Goal: Task Accomplishment & Management: Complete application form

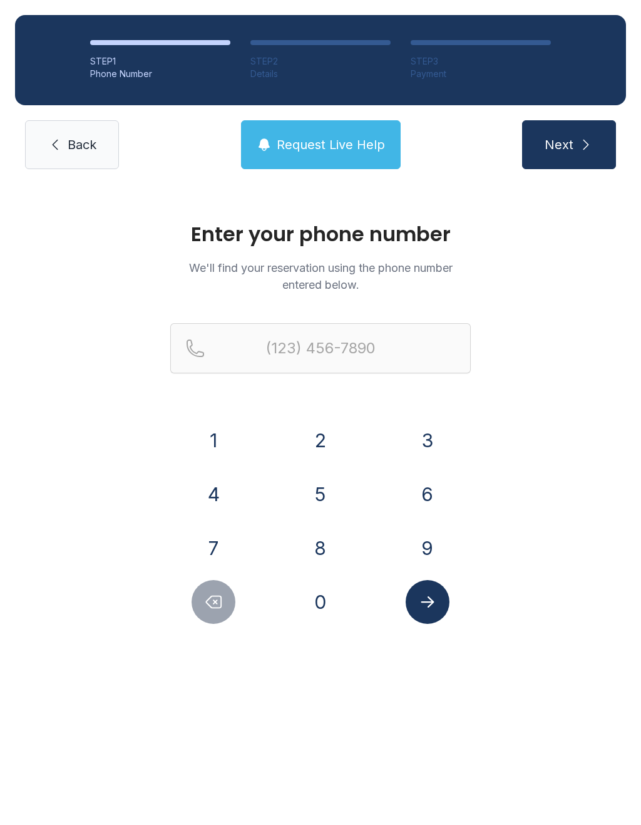
click at [435, 534] on button "9" at bounding box center [428, 548] width 44 height 44
click at [193, 492] on button "4" at bounding box center [214, 494] width 44 height 44
click at [215, 410] on div "(94" at bounding box center [320, 368] width 301 height 90
click at [221, 431] on button "1" at bounding box center [214, 440] width 44 height 44
click at [440, 488] on button "6" at bounding box center [428, 494] width 44 height 44
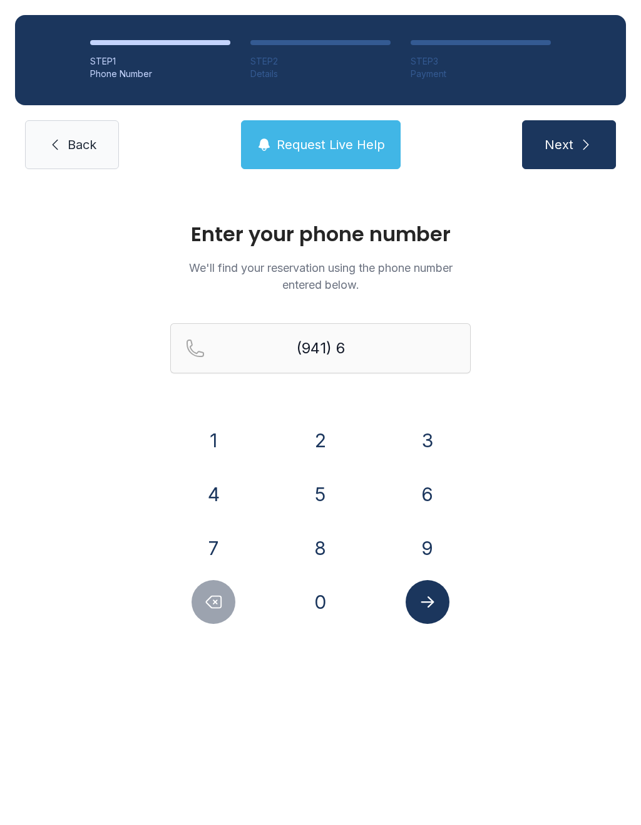
click at [440, 488] on button "6" at bounding box center [428, 494] width 44 height 44
click at [225, 550] on button "7" at bounding box center [214, 548] width 44 height 44
click at [220, 431] on button "1" at bounding box center [214, 440] width 44 height 44
click at [334, 581] on div "0" at bounding box center [320, 602] width 87 height 44
click at [318, 607] on button "0" at bounding box center [321, 602] width 44 height 44
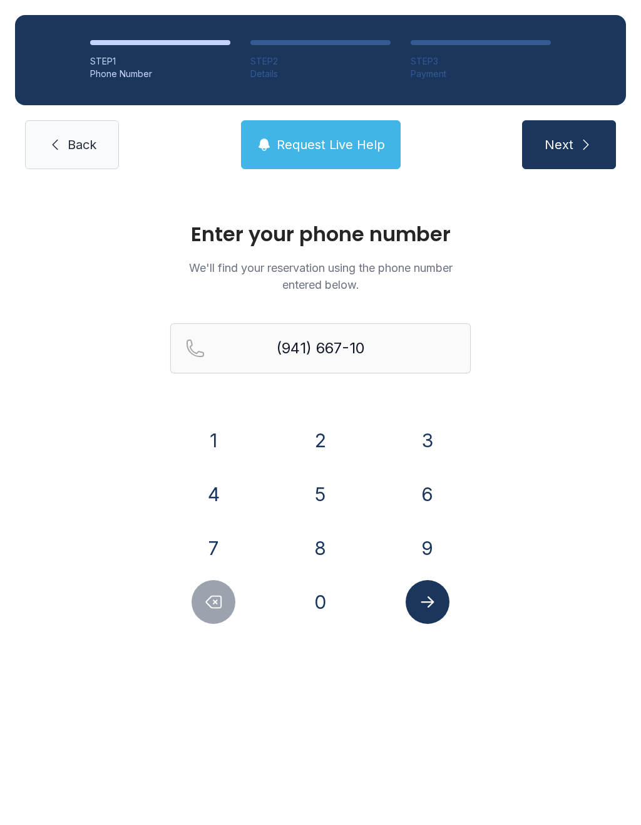
click at [326, 439] on button "2" at bounding box center [321, 440] width 44 height 44
click at [216, 544] on button "7" at bounding box center [214, 548] width 44 height 44
type input "[PHONE_NUMBER]"
click at [427, 611] on button "Submit lookup form" at bounding box center [428, 602] width 44 height 44
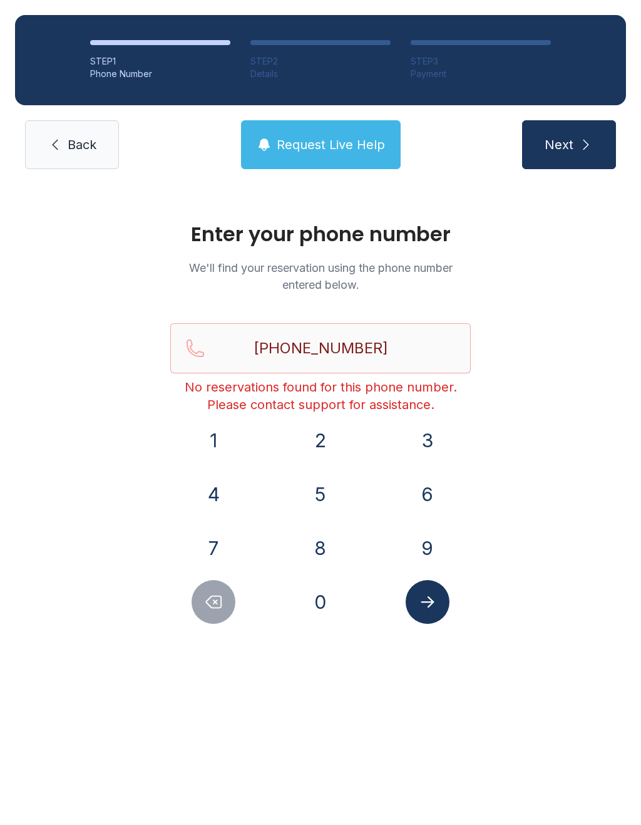
click at [91, 167] on link "Back" at bounding box center [72, 144] width 94 height 49
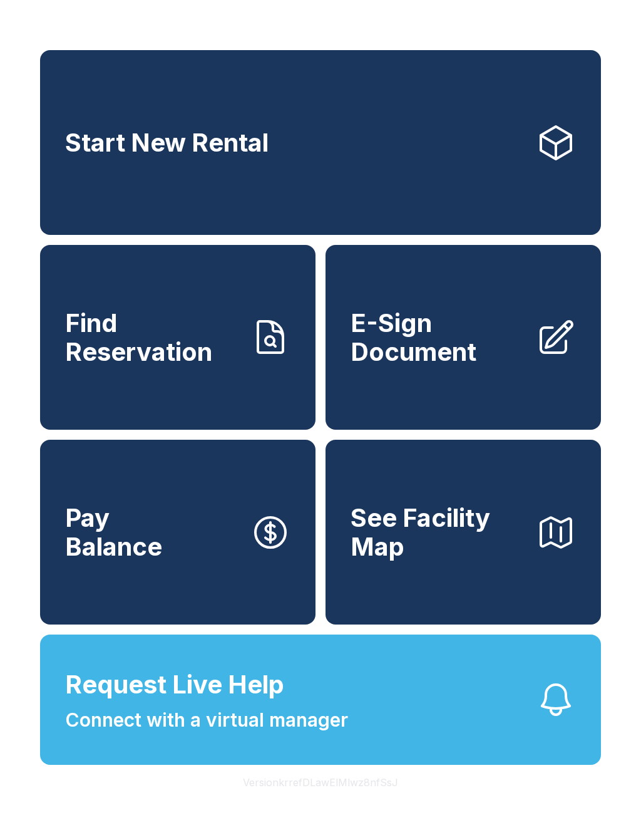
click at [237, 411] on link "Find Reservation" at bounding box center [178, 337] width 276 height 185
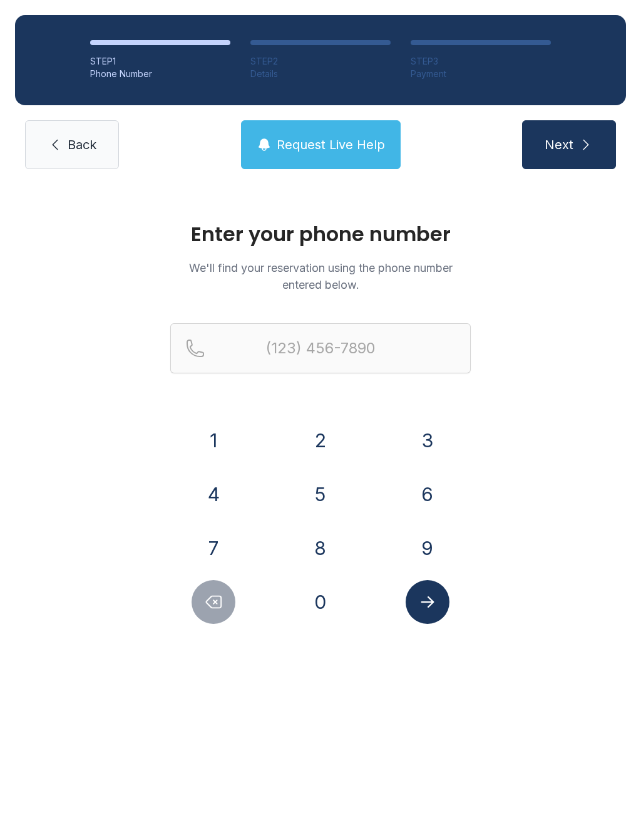
click at [430, 554] on button "9" at bounding box center [428, 548] width 44 height 44
click at [220, 512] on button "4" at bounding box center [214, 494] width 44 height 44
click at [223, 447] on button "1" at bounding box center [214, 440] width 44 height 44
click at [424, 490] on button "6" at bounding box center [428, 494] width 44 height 44
click at [423, 490] on button "6" at bounding box center [428, 494] width 44 height 44
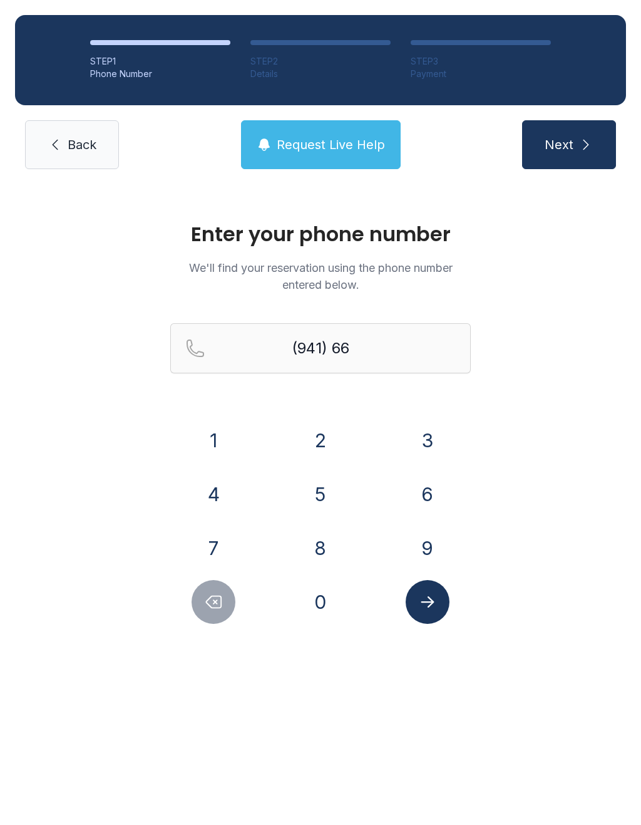
click at [219, 550] on button "7" at bounding box center [214, 548] width 44 height 44
click at [207, 440] on button "1" at bounding box center [214, 440] width 44 height 44
click at [326, 613] on button "0" at bounding box center [321, 602] width 44 height 44
click at [328, 434] on button "2" at bounding box center [321, 440] width 44 height 44
click at [216, 544] on button "7" at bounding box center [214, 548] width 44 height 44
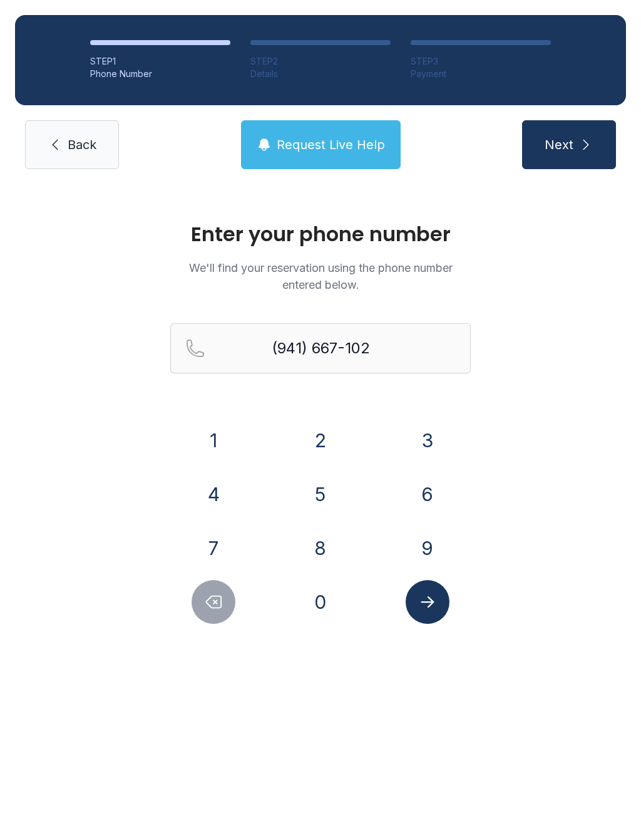
type input "[PHONE_NUMBER]"
click at [434, 593] on icon "Submit lookup form" at bounding box center [427, 601] width 19 height 19
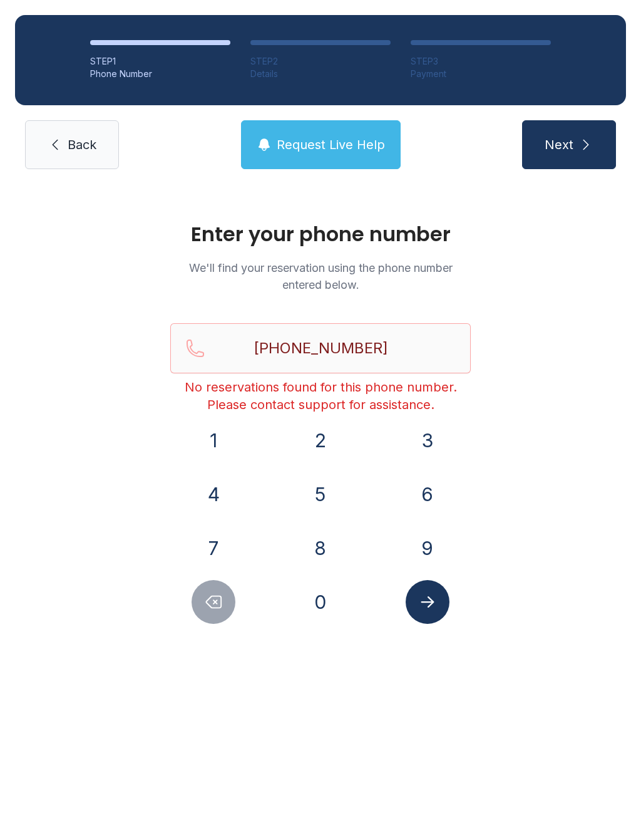
click at [68, 153] on span "Back" at bounding box center [82, 145] width 29 height 18
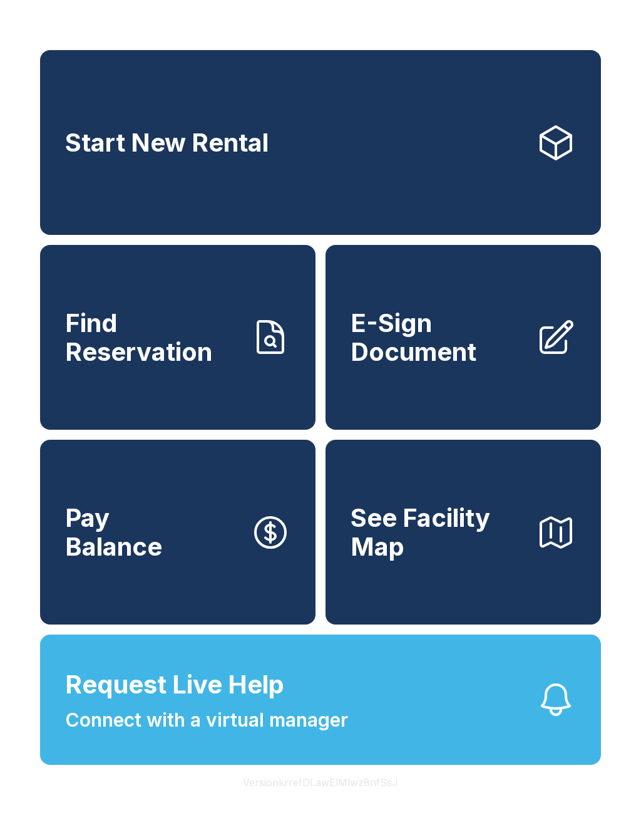
click at [418, 366] on span "E-Sign Document" at bounding box center [438, 337] width 175 height 57
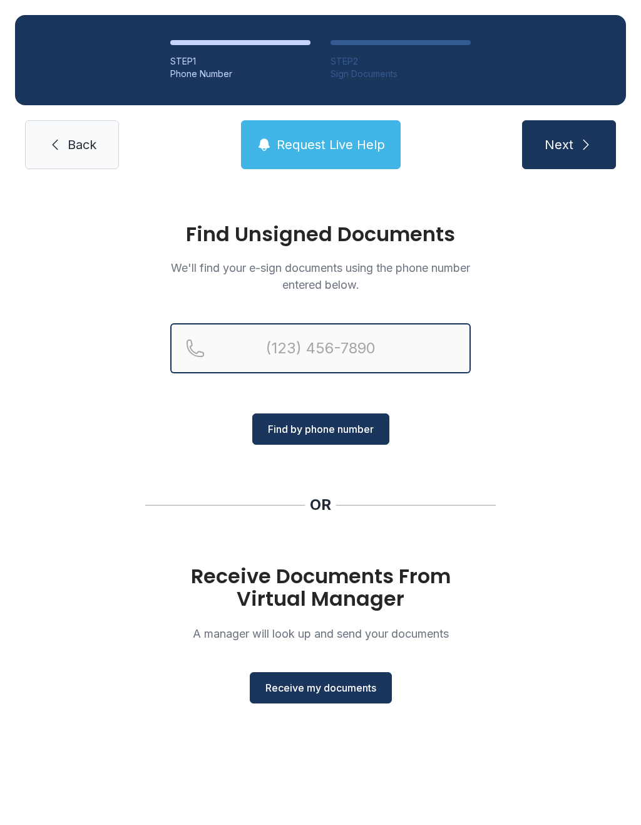
click at [388, 346] on input "Reservation phone number" at bounding box center [320, 348] width 301 height 50
type input "("
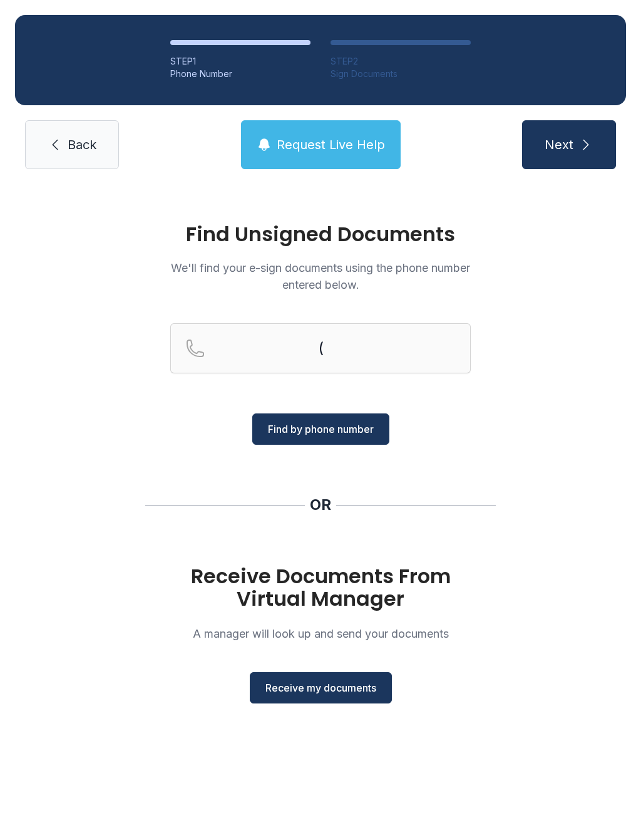
click at [597, 556] on div "Find Unsigned Documents We'll find your e-sign documents using the phone number…" at bounding box center [320, 468] width 641 height 569
click at [296, 702] on button "Receive my documents" at bounding box center [321, 687] width 142 height 31
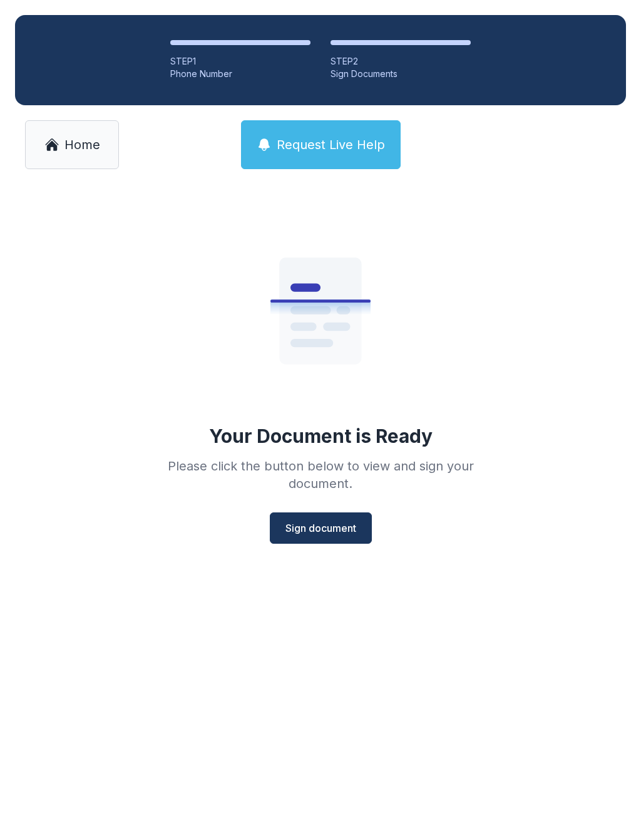
click at [345, 524] on span "Sign document" at bounding box center [321, 527] width 71 height 15
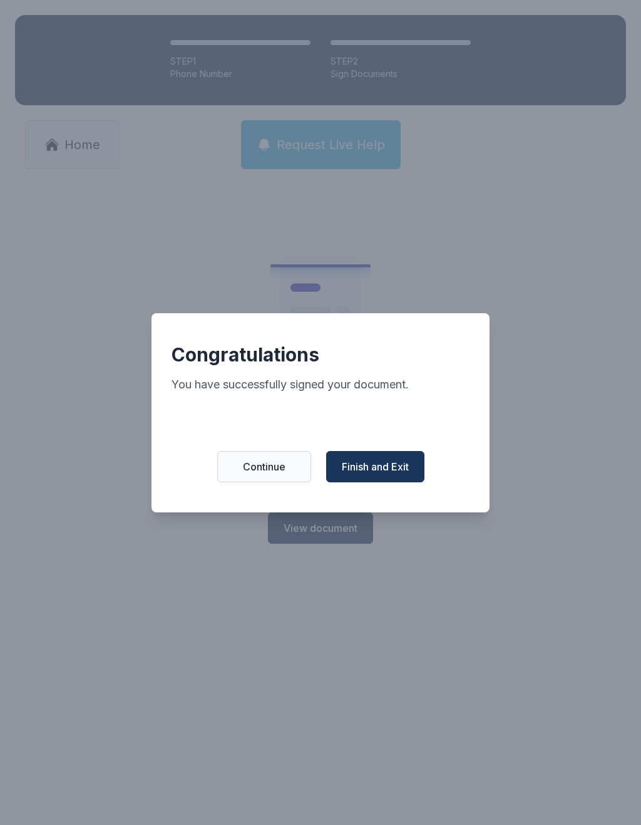
click at [271, 473] on span "Continue" at bounding box center [264, 466] width 43 height 15
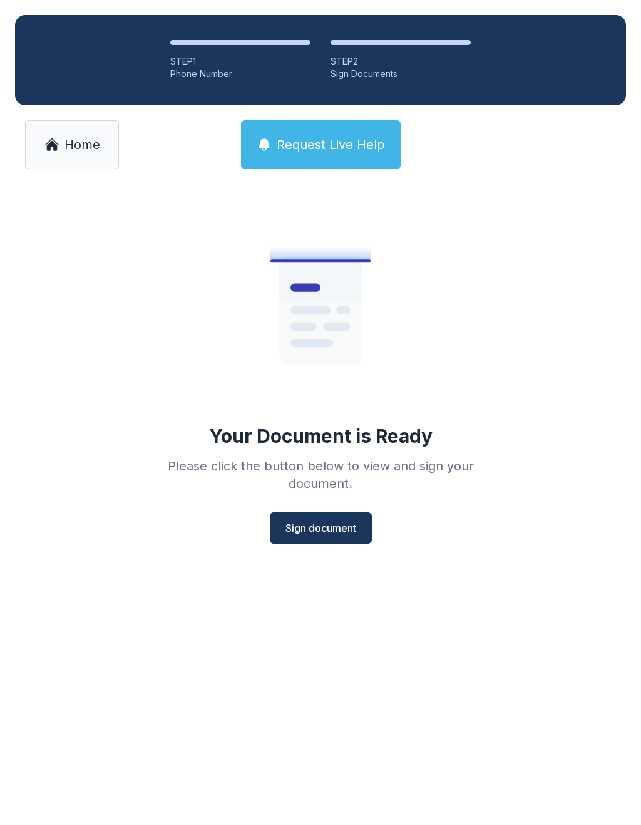
click at [302, 517] on button "Sign document" at bounding box center [321, 527] width 102 height 31
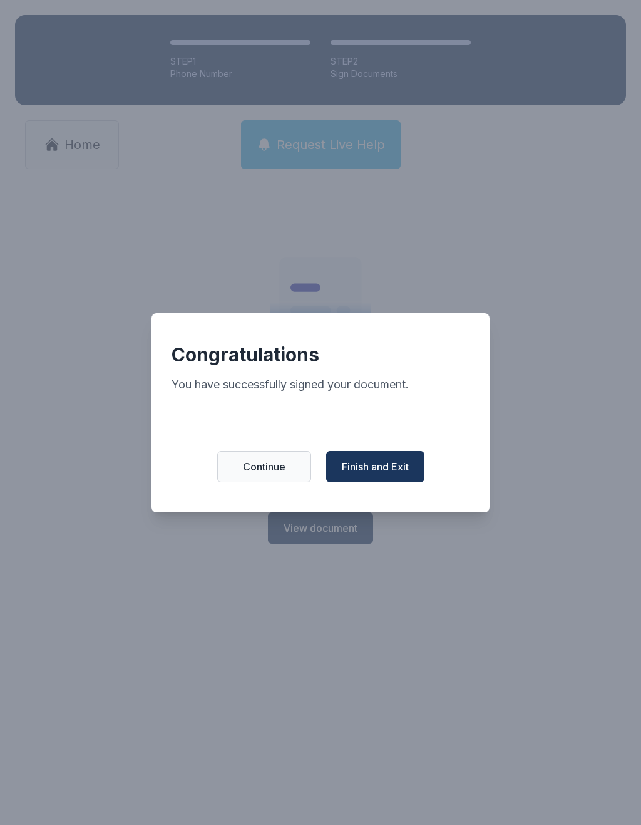
click at [250, 474] on span "Continue" at bounding box center [264, 466] width 43 height 15
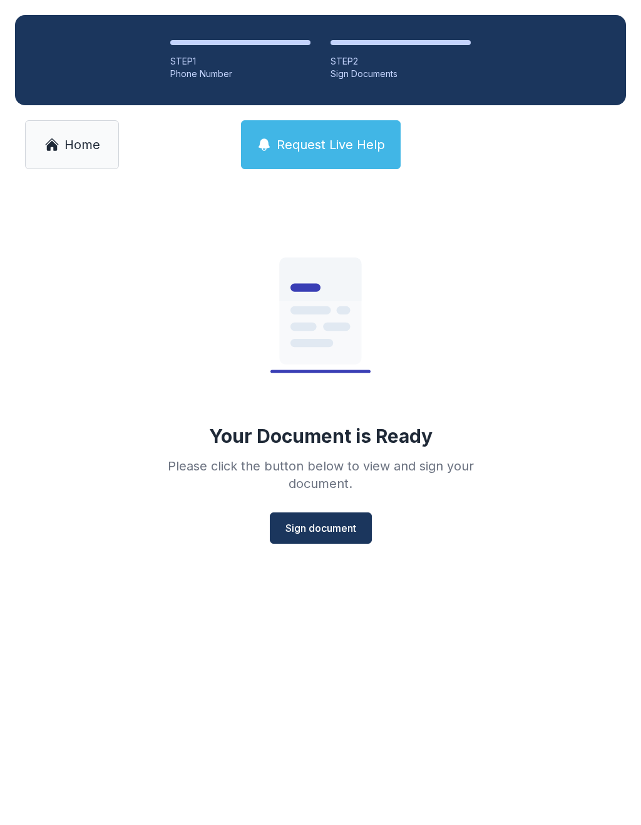
click at [314, 540] on button "Sign document" at bounding box center [321, 527] width 102 height 31
click at [66, 135] on link "Home" at bounding box center [72, 144] width 94 height 49
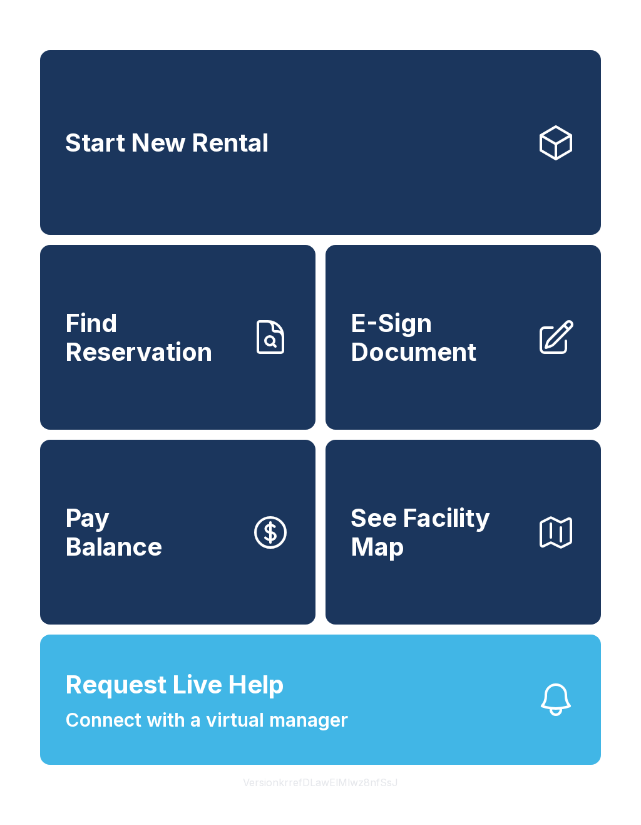
click at [465, 406] on link "E-Sign Document" at bounding box center [464, 337] width 276 height 185
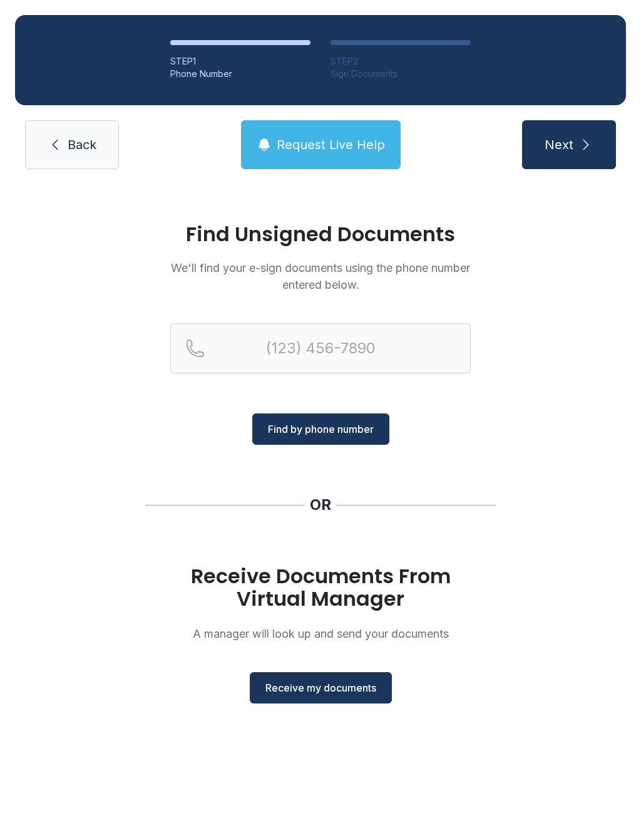
click at [346, 685] on span "Receive my documents" at bounding box center [321, 687] width 111 height 15
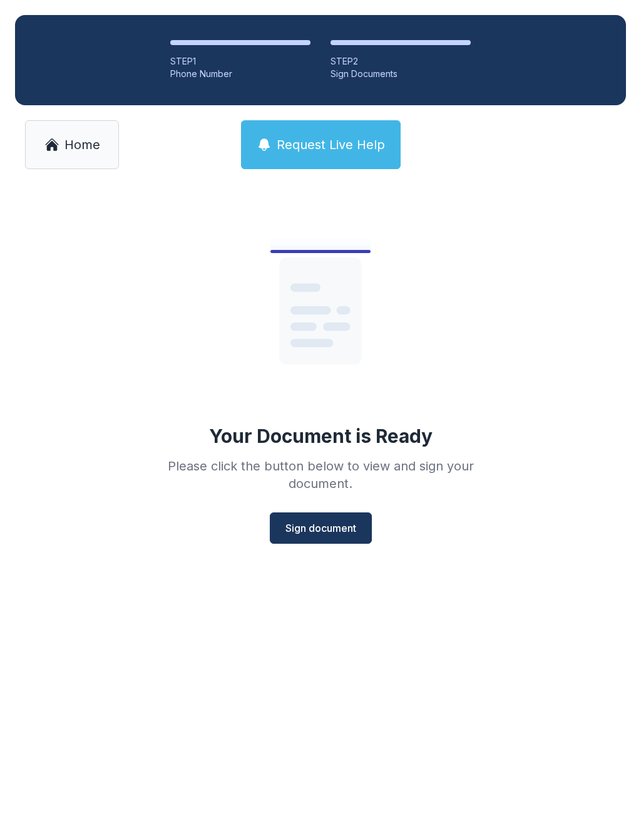
click at [347, 529] on span "Sign document" at bounding box center [321, 527] width 71 height 15
click at [68, 145] on span "Home" at bounding box center [83, 145] width 36 height 18
